Goal: Task Accomplishment & Management: Manage account settings

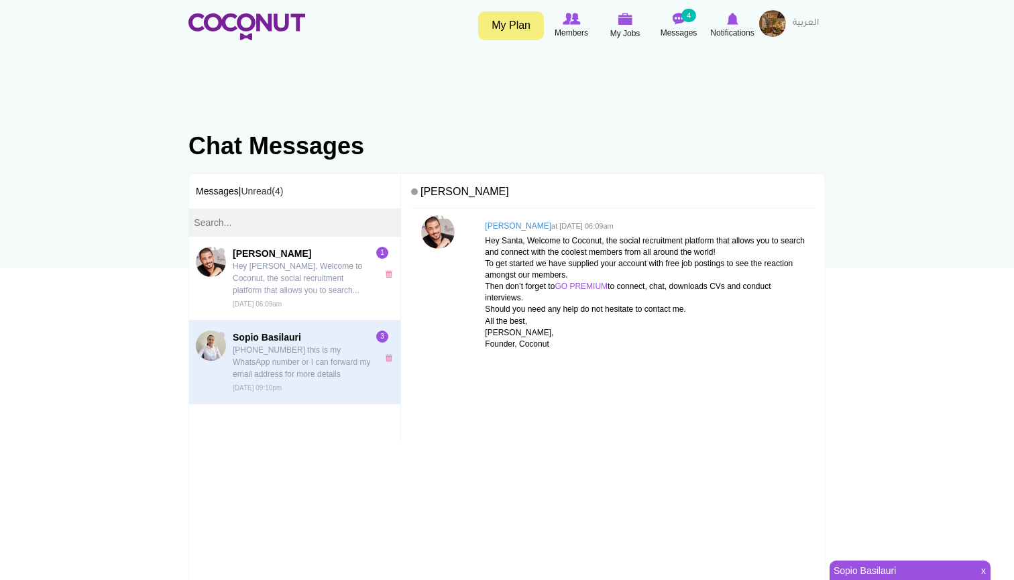
click at [332, 383] on span "Sopio Basilauri +995597788883 this is my WhatsApp number or I can forward my em…" at bounding box center [302, 362] width 138 height 63
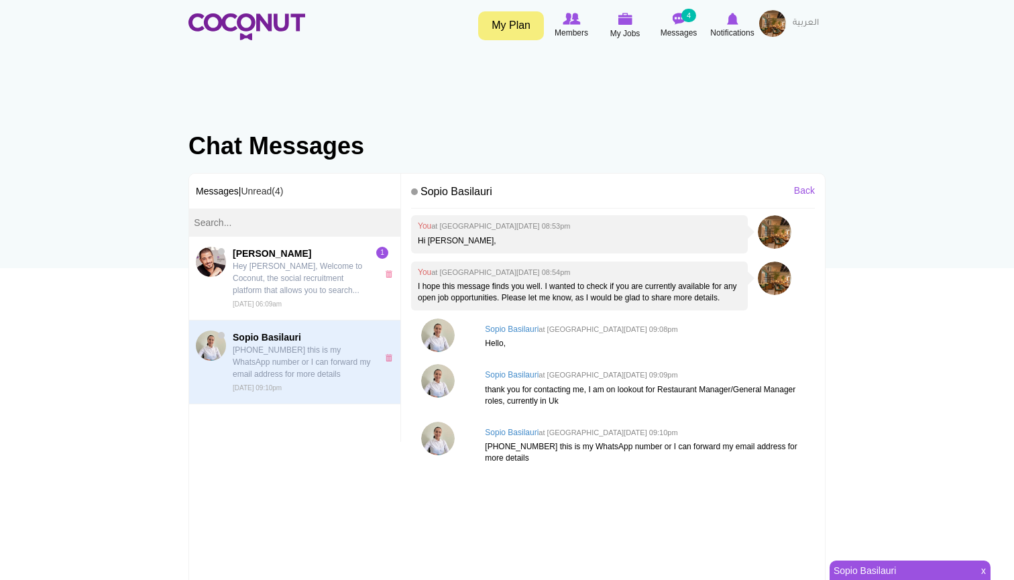
click at [292, 370] on p "[PHONE_NUMBER] this is my WhatsApp number or I can forward my email address for…" at bounding box center [302, 362] width 138 height 36
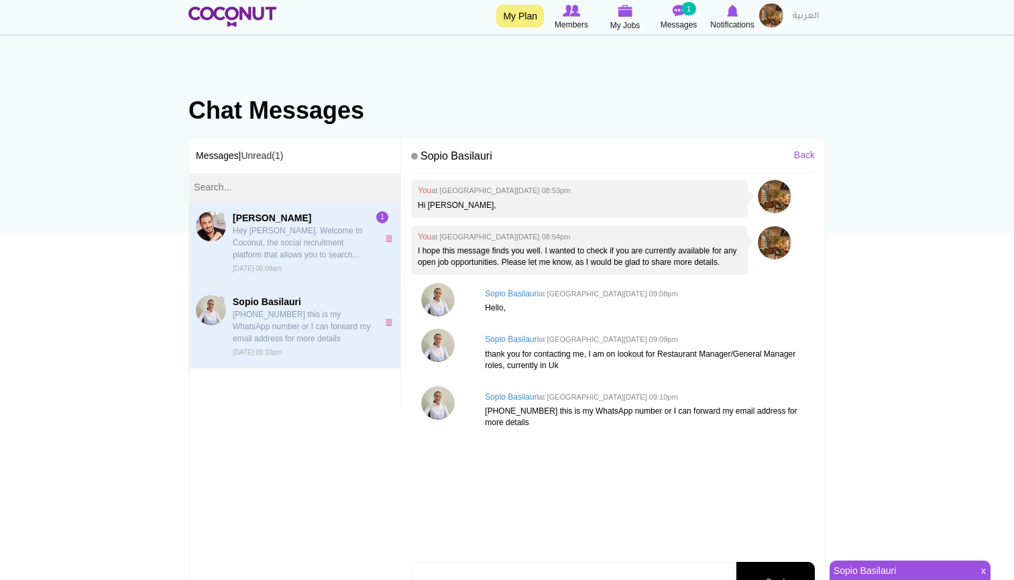
click at [268, 258] on p "Hey [PERSON_NAME], Welcome to Coconut, the social recruitment platform that all…" at bounding box center [302, 243] width 138 height 36
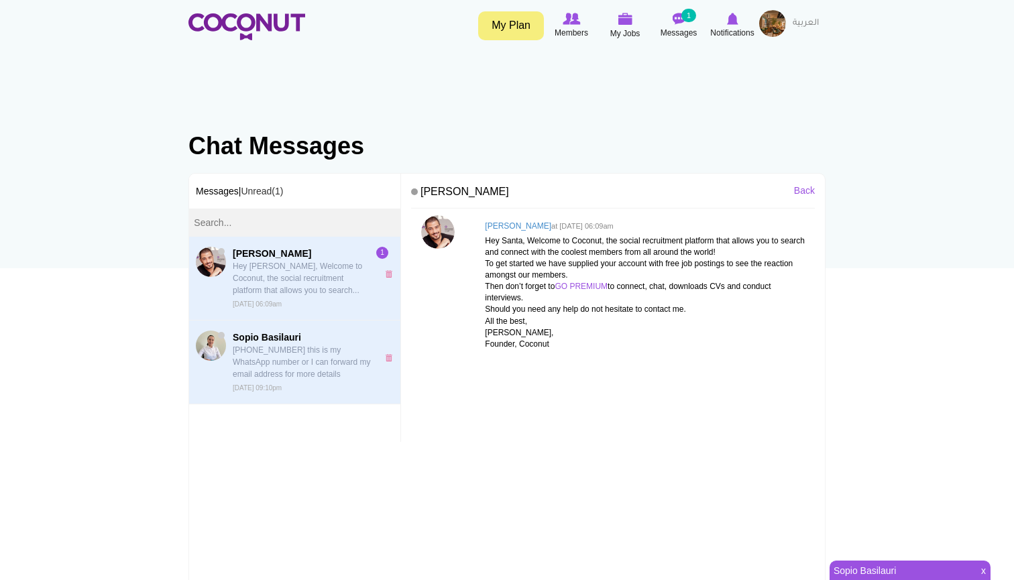
click at [264, 333] on span "Sopio Basilauri" at bounding box center [302, 337] width 138 height 13
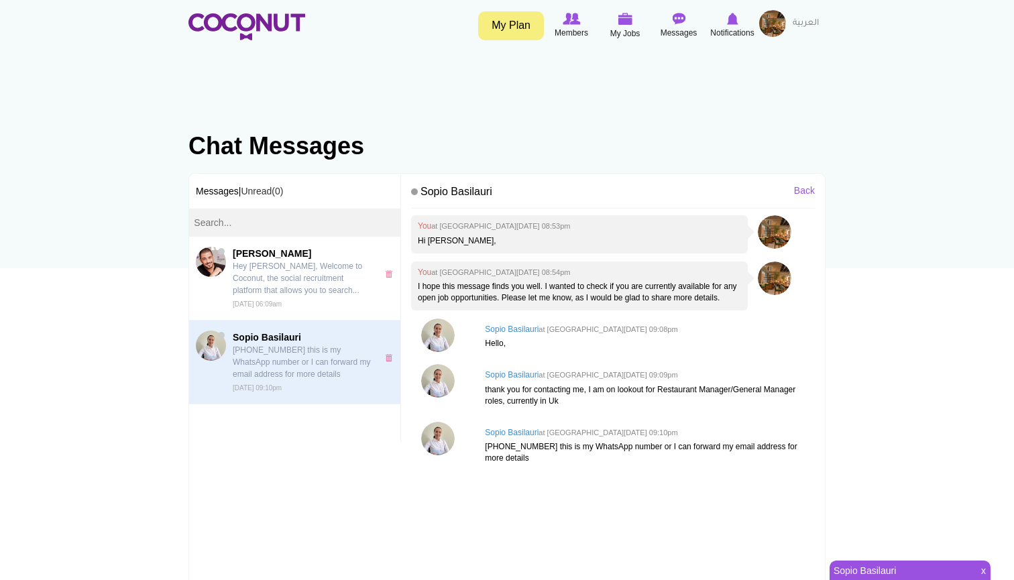
click at [761, 19] on img at bounding box center [772, 23] width 27 height 27
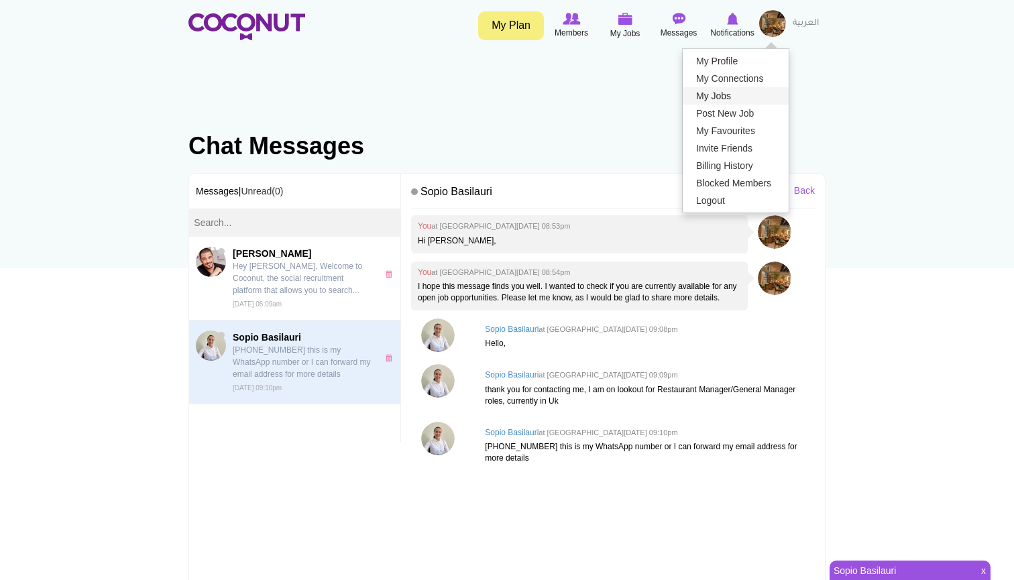
click at [717, 90] on link "My Jobs" at bounding box center [736, 95] width 106 height 17
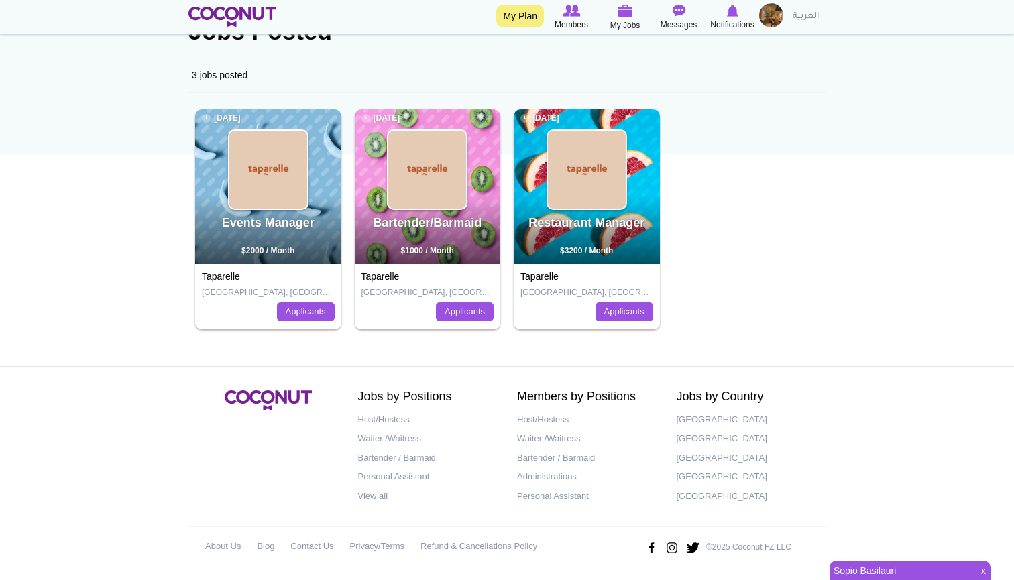
scroll to position [113, 0]
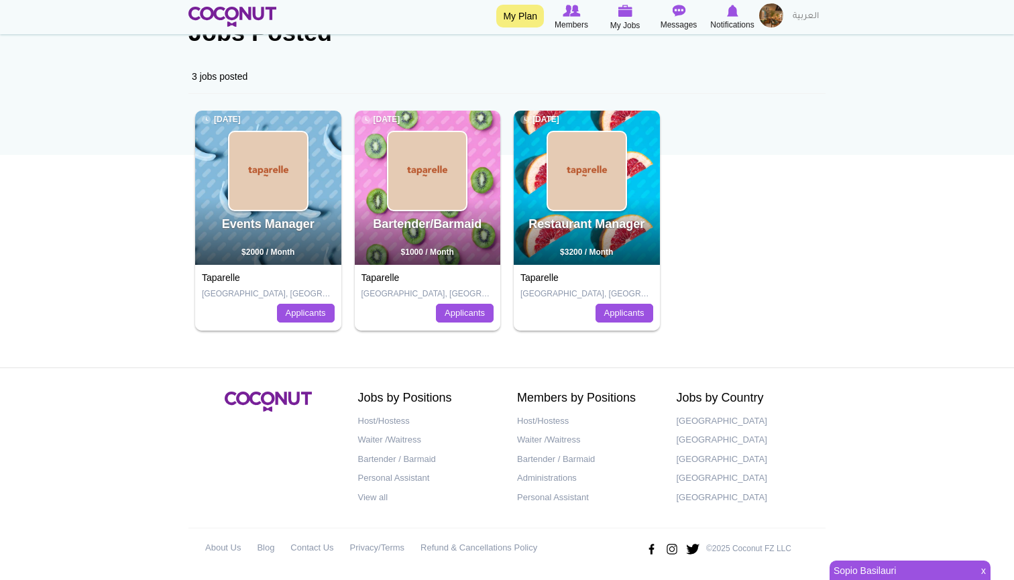
click at [588, 223] on link "Restaurant Manager" at bounding box center [587, 223] width 116 height 13
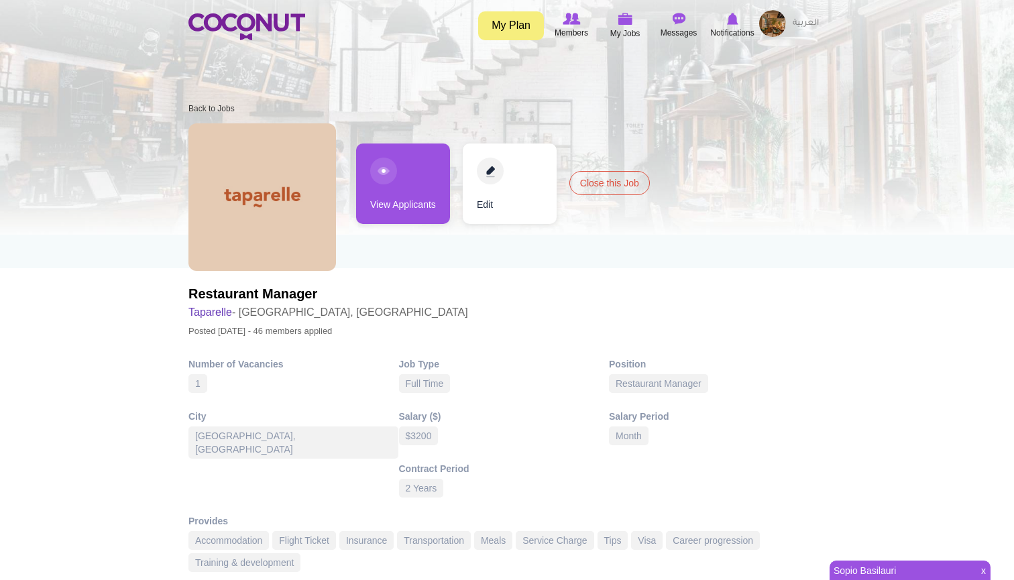
click at [415, 198] on link "View Applicants" at bounding box center [403, 184] width 94 height 80
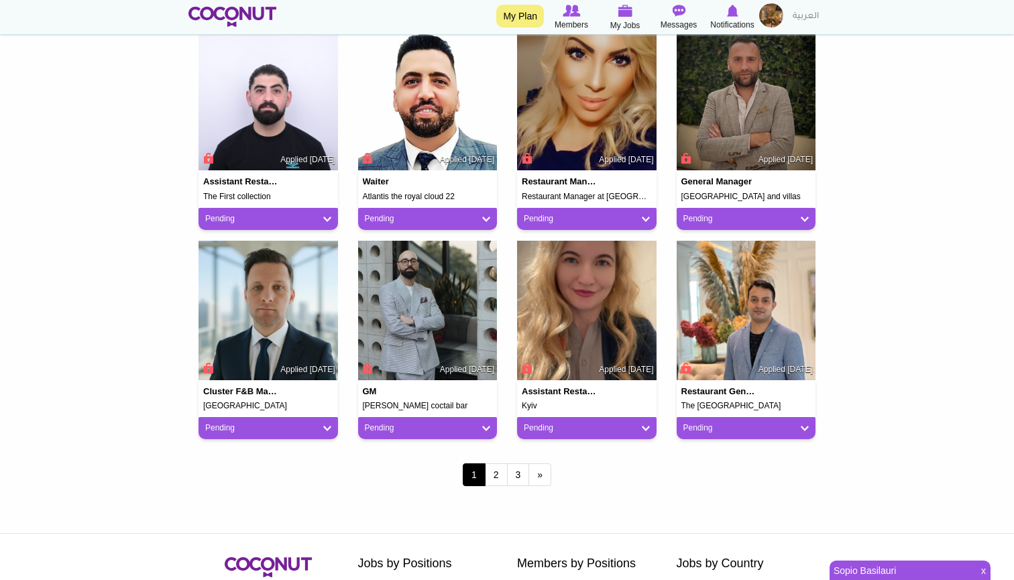
scroll to position [1009, 0]
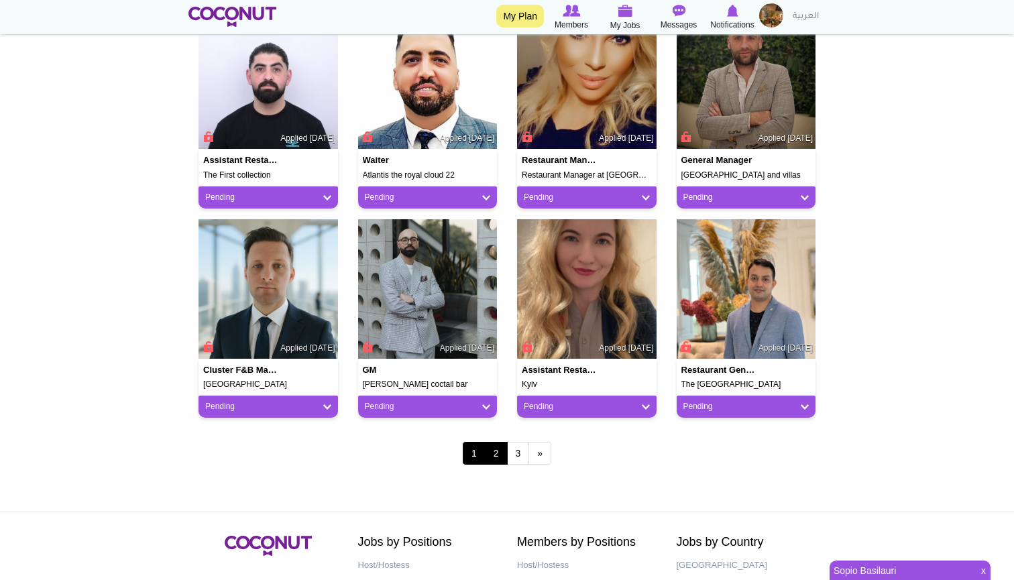
click at [491, 449] on link "2" at bounding box center [496, 453] width 23 height 23
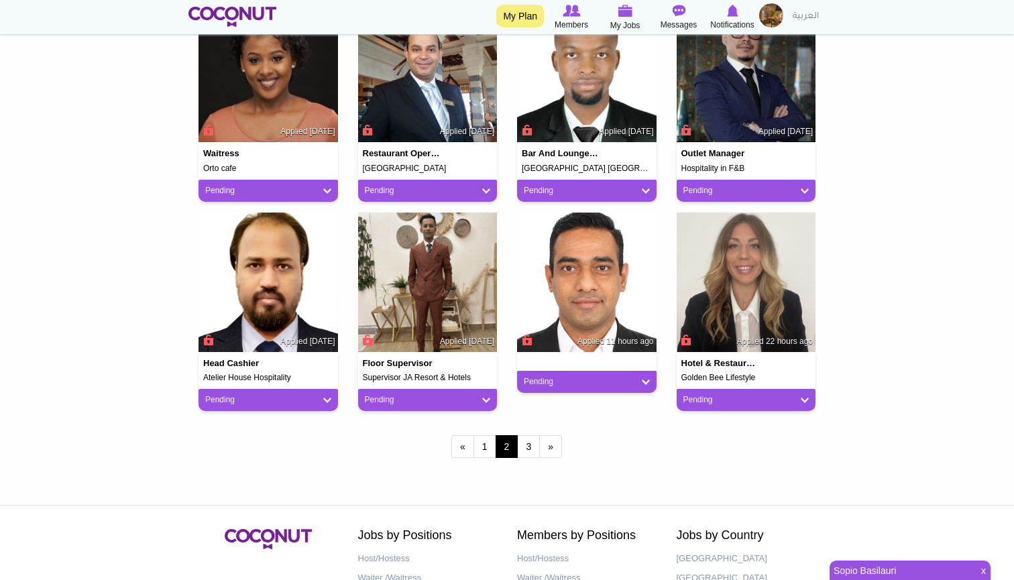
scroll to position [1030, 0]
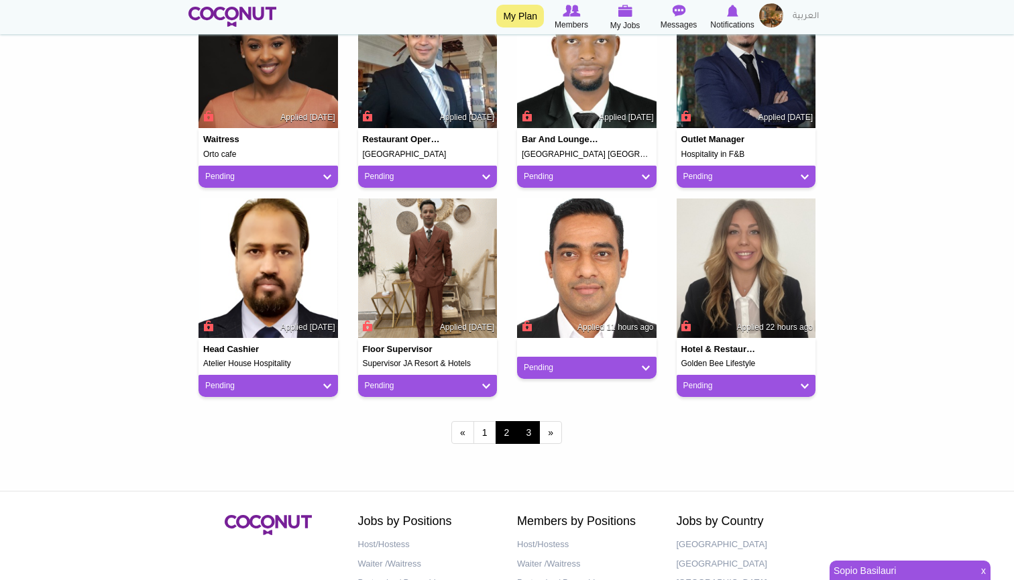
click at [521, 428] on link "3" at bounding box center [528, 432] width 23 height 23
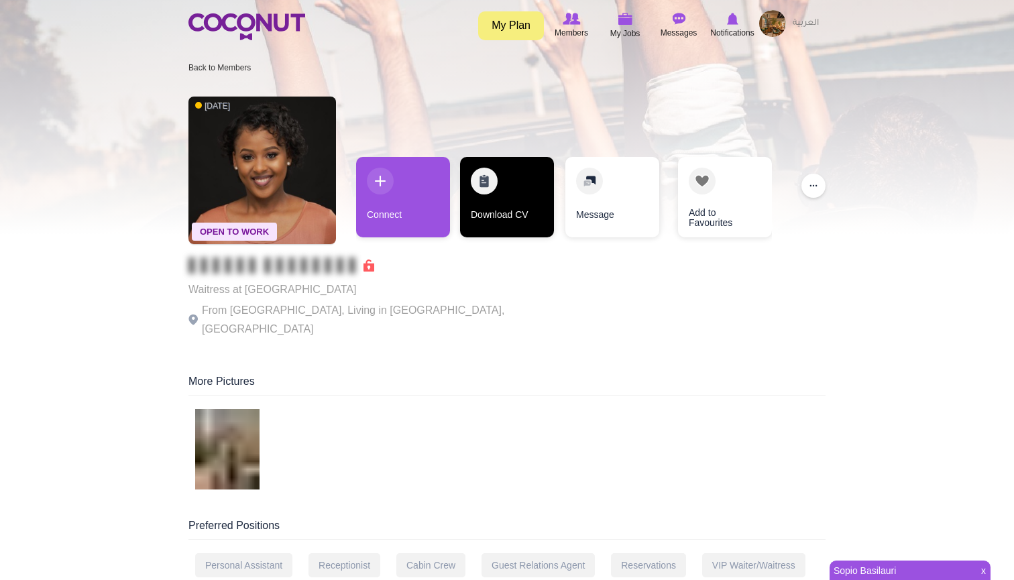
click at [491, 230] on link "Download CV" at bounding box center [507, 197] width 94 height 80
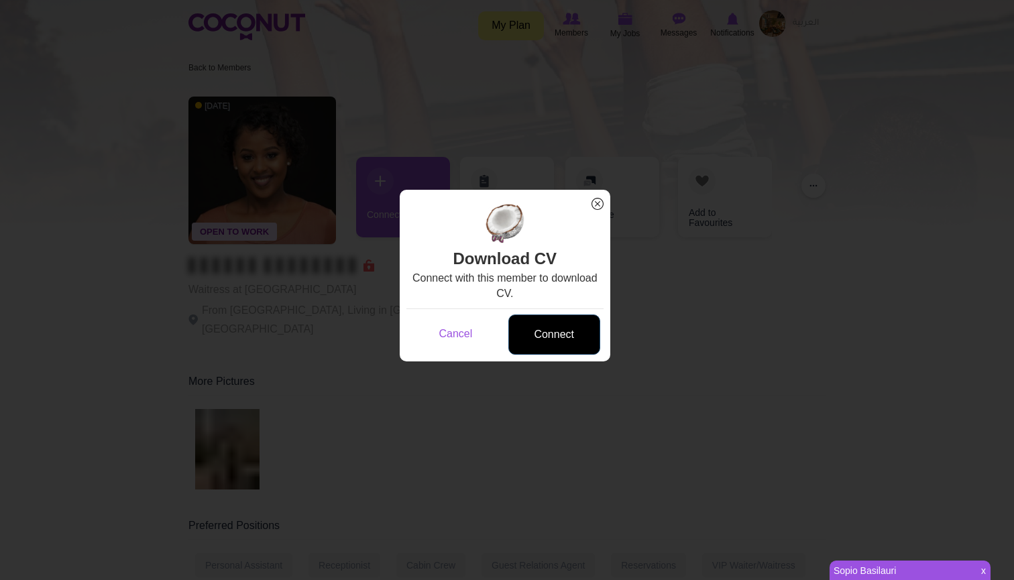
click at [571, 323] on link "Connect" at bounding box center [554, 335] width 92 height 41
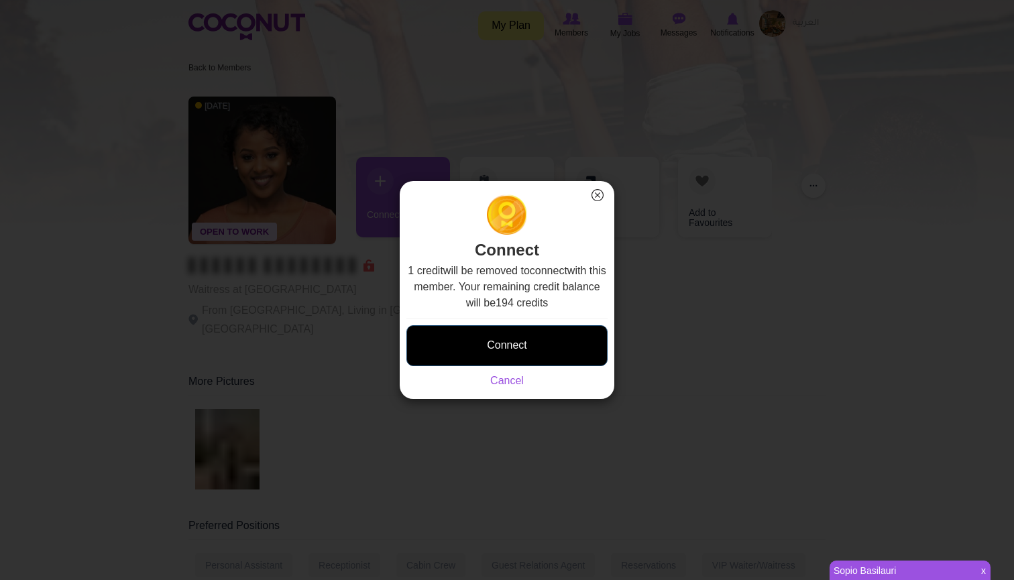
click at [555, 339] on button "Connect" at bounding box center [506, 345] width 201 height 41
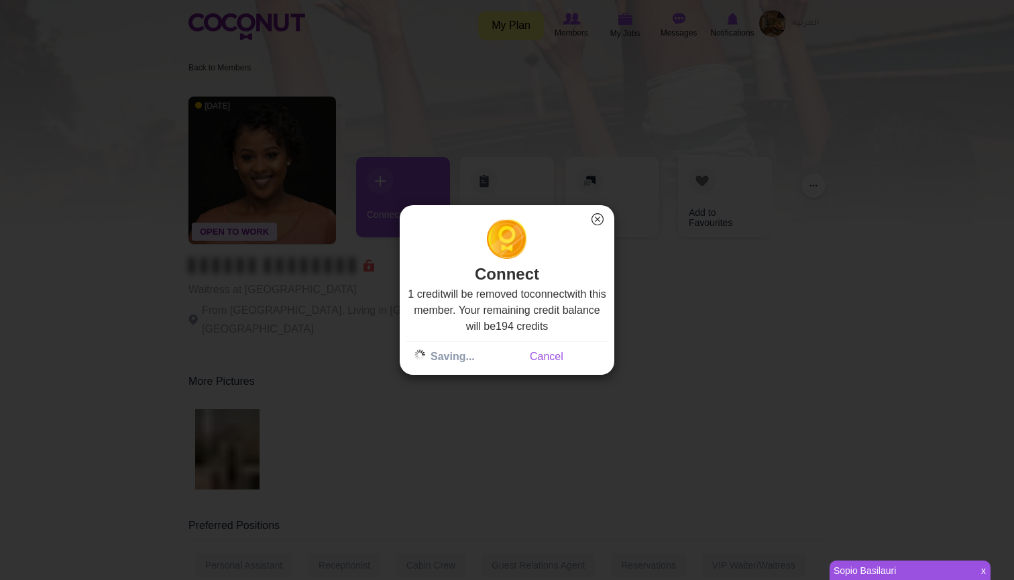
click at [968, 573] on link "Sopio Basilauri" at bounding box center [902, 570] width 144 height 19
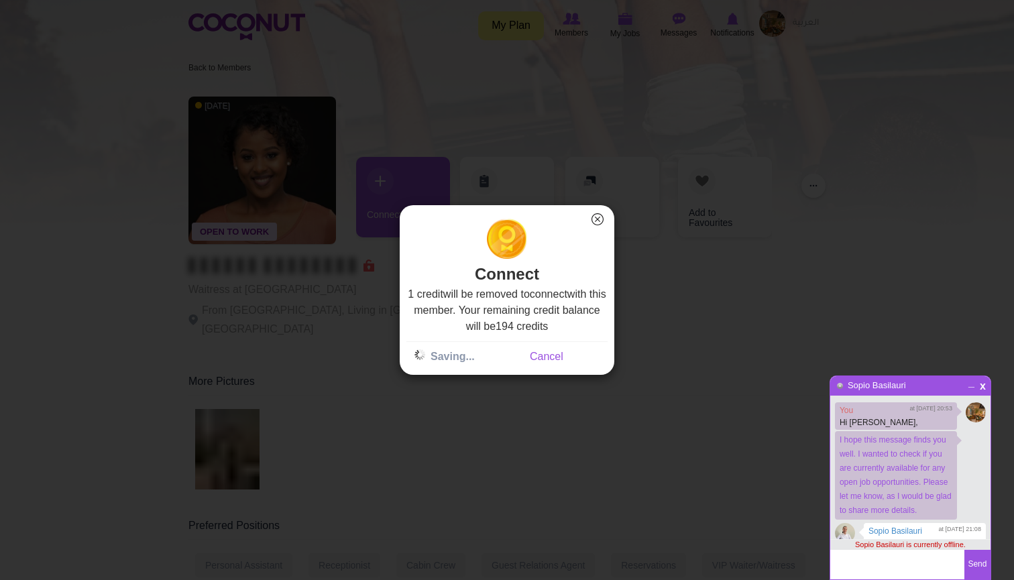
click at [981, 571] on button "Send" at bounding box center [977, 565] width 26 height 30
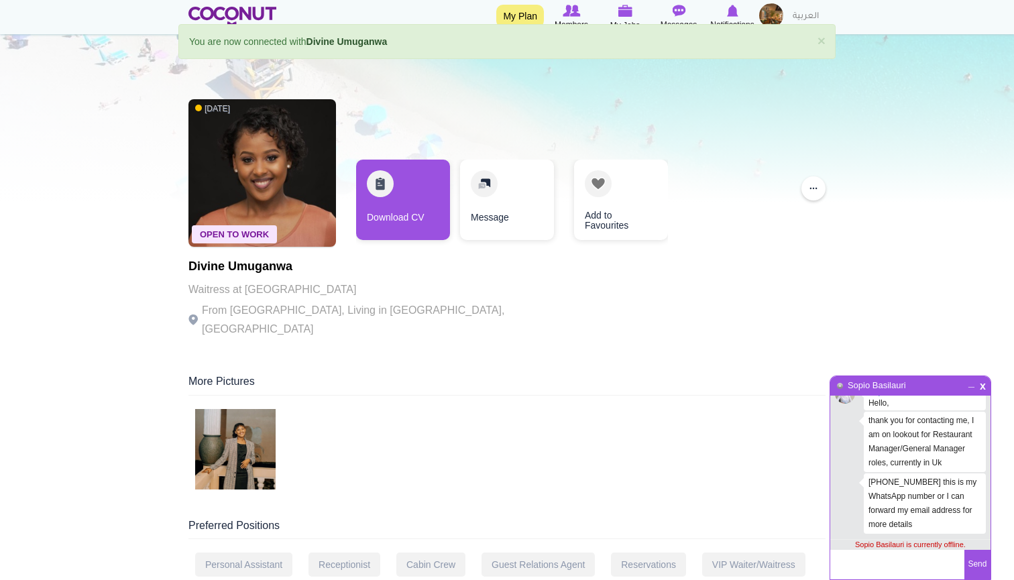
scroll to position [33, 0]
click at [981, 390] on span "x" at bounding box center [982, 385] width 11 height 10
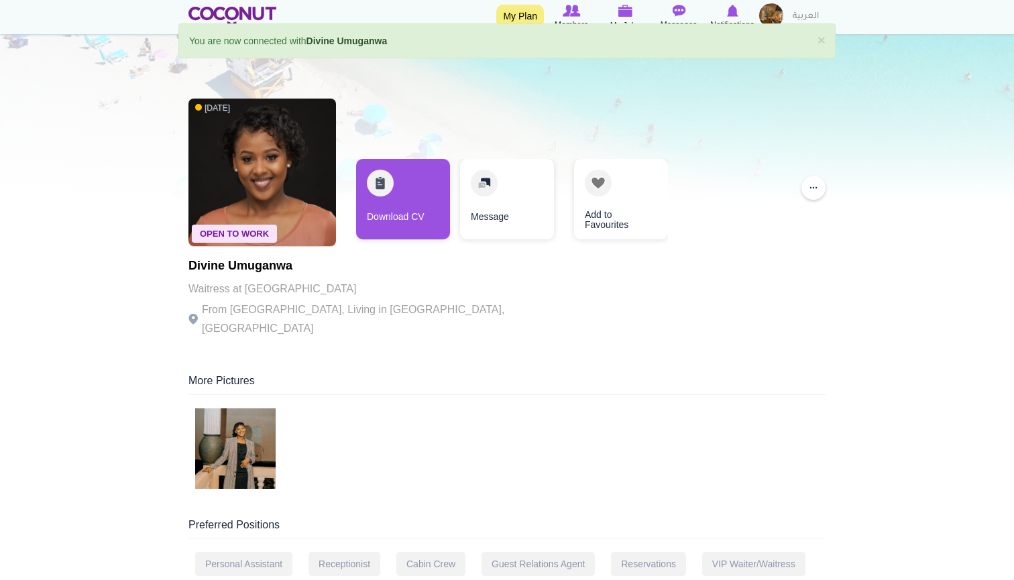
click at [253, 416] on img at bounding box center [235, 448] width 80 height 80
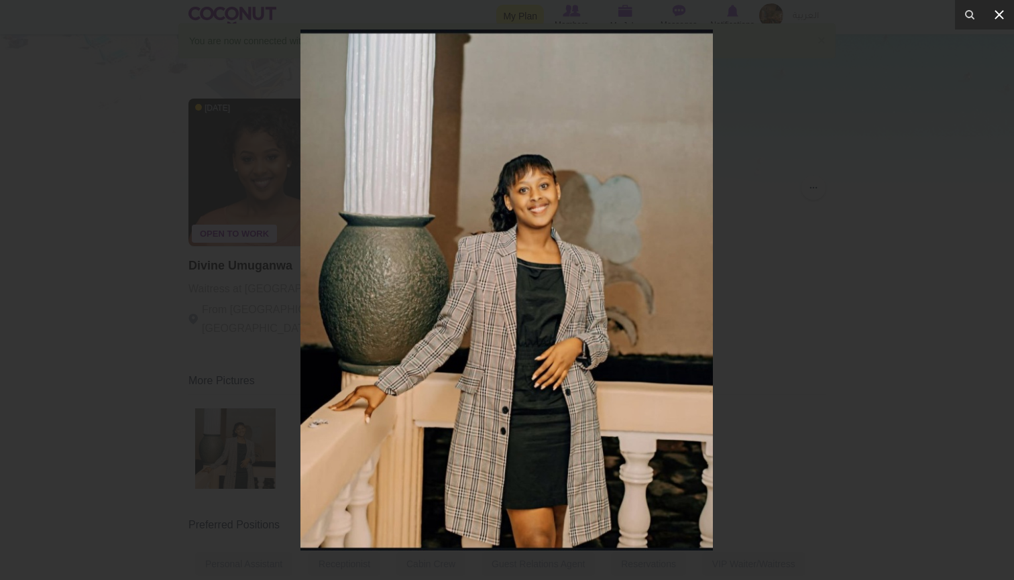
click at [997, 21] on icon at bounding box center [999, 15] width 16 height 16
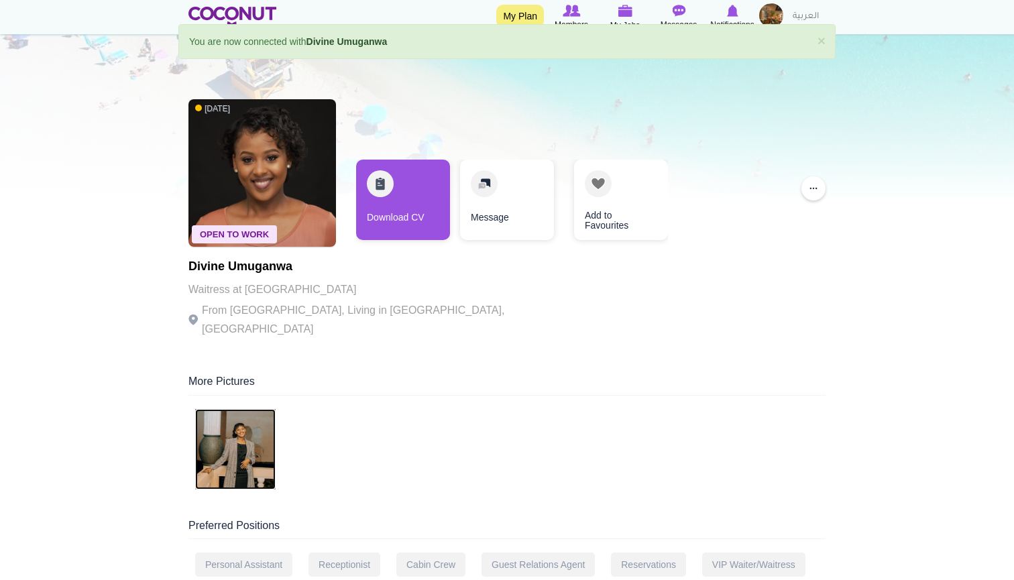
scroll to position [31, 0]
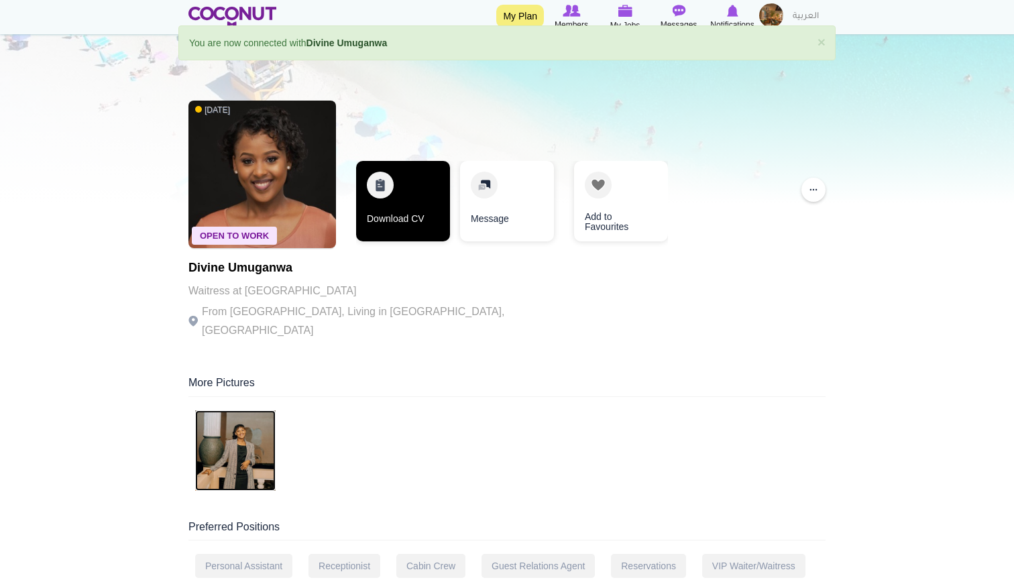
click at [390, 216] on link "Download CV" at bounding box center [403, 201] width 94 height 80
click at [414, 192] on link "Download CV" at bounding box center [402, 201] width 94 height 80
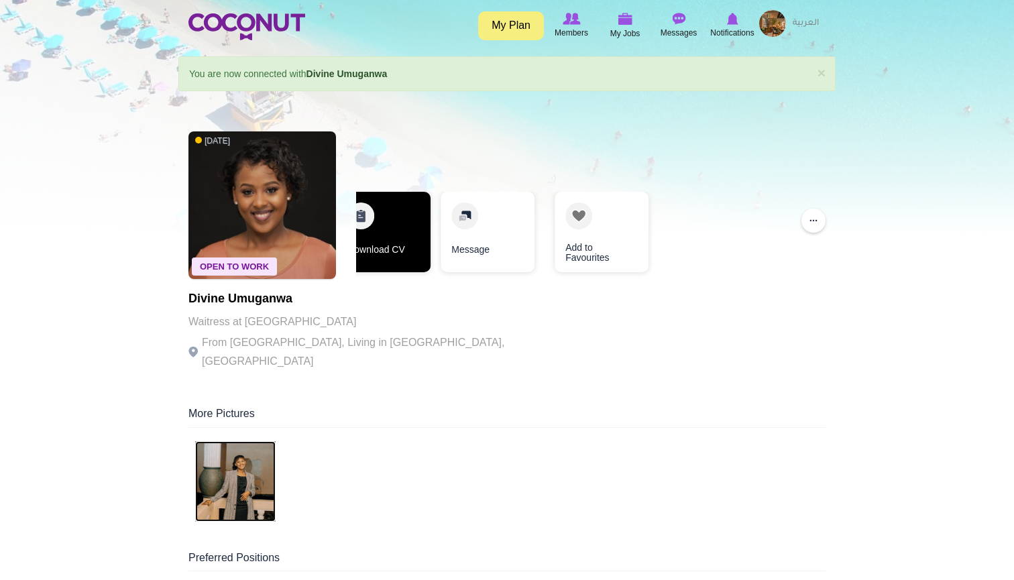
click at [370, 213] on link "Download CV" at bounding box center [384, 232] width 94 height 80
